Goal: Navigation & Orientation: Find specific page/section

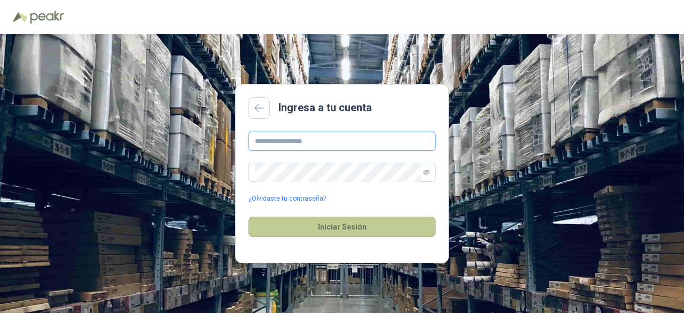
type input "**********"
click at [340, 223] on button "Iniciar Sesión" at bounding box center [342, 227] width 187 height 20
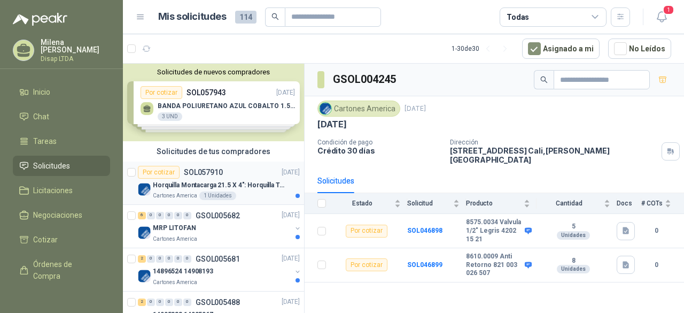
click at [248, 184] on p "Horquilla Montacarga 21.5 X 4": Horquilla Telescopica Overall size 2108 x 660 x…" at bounding box center [219, 185] width 133 height 10
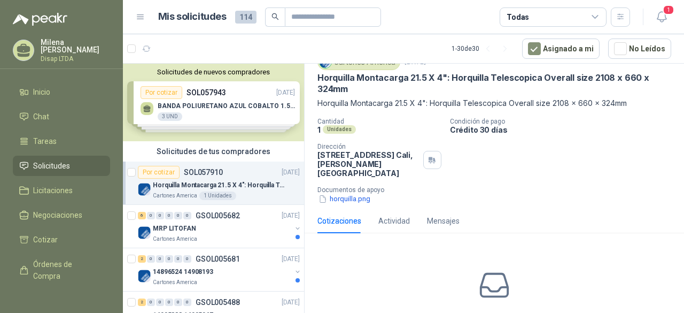
scroll to position [96, 0]
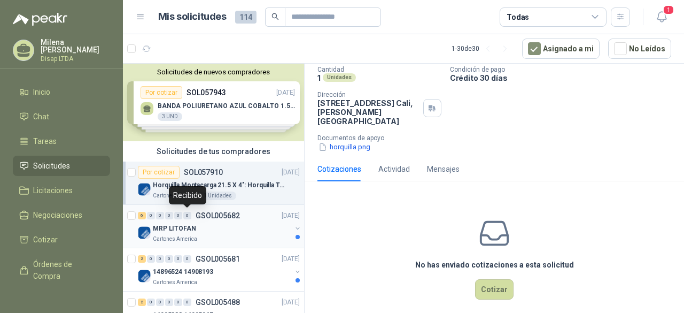
click at [187, 218] on div "0" at bounding box center [187, 215] width 8 height 7
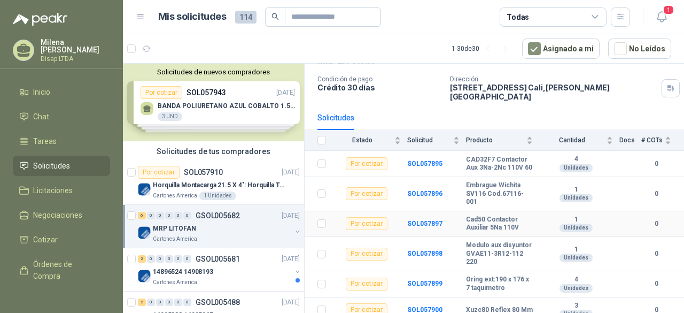
scroll to position [68, 0]
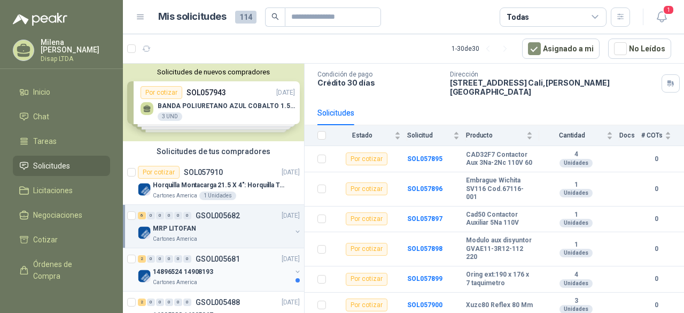
click at [213, 265] on div "14896524 14908193" at bounding box center [222, 271] width 139 height 13
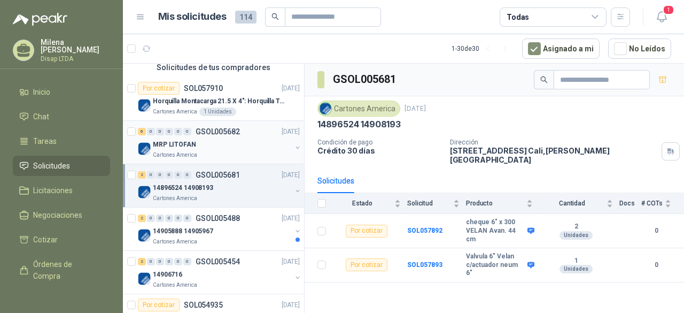
scroll to position [107, 0]
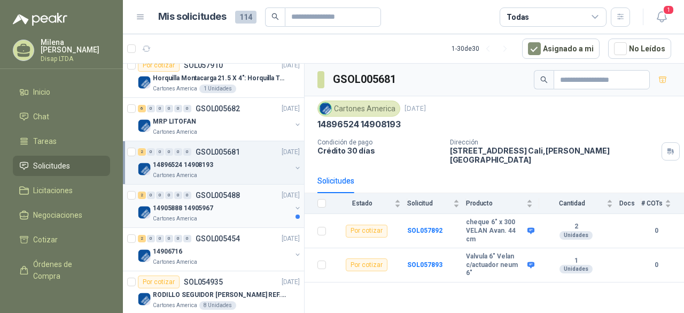
click at [179, 217] on p "Cartones America" at bounding box center [175, 218] width 44 height 9
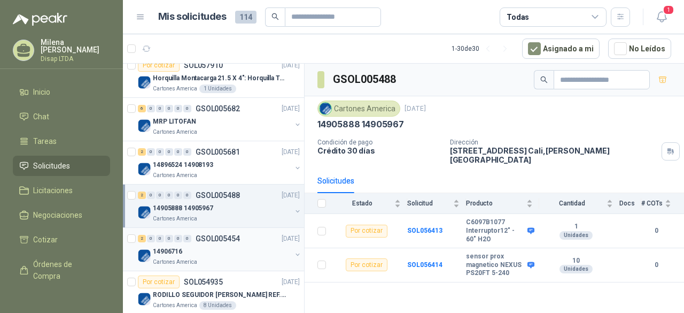
click at [229, 235] on p "GSOL005454" at bounding box center [218, 238] width 44 height 7
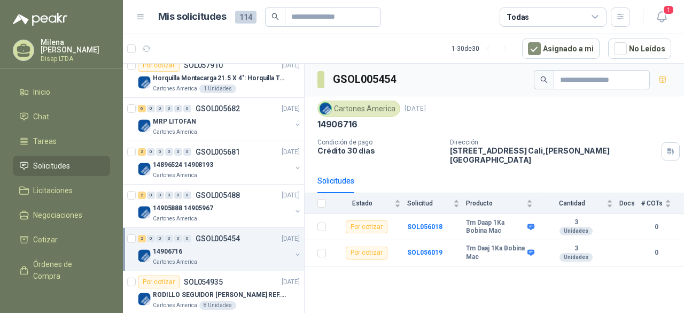
scroll to position [160, 0]
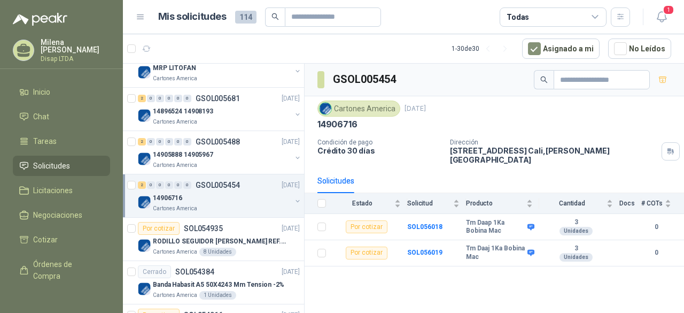
click at [222, 244] on p "RODILLO SEGUIDOR [PERSON_NAME] REF. NATV-17-PPA [PERSON_NAME]" at bounding box center [219, 241] width 133 height 10
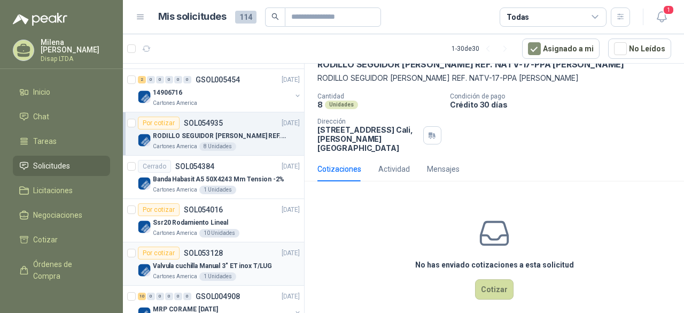
scroll to position [267, 0]
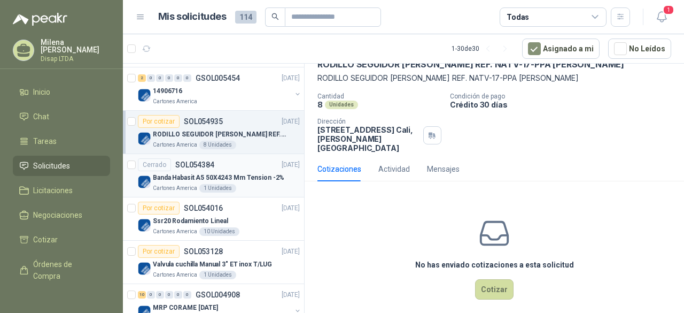
click at [252, 185] on div "Cartones America 1 Unidades" at bounding box center [226, 188] width 147 height 9
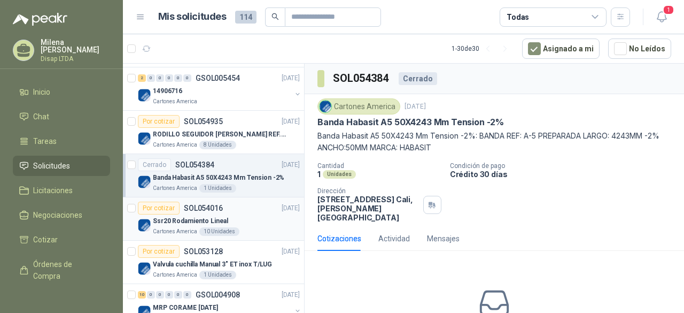
click at [257, 214] on div "Ssr20 Rodamiento Lineal" at bounding box center [226, 220] width 147 height 13
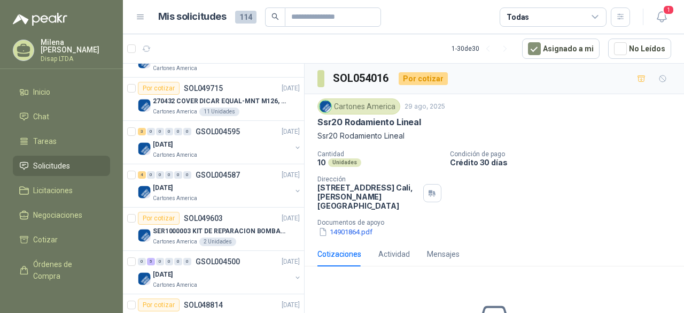
scroll to position [498, 0]
